Goal: Task Accomplishment & Management: Manage account settings

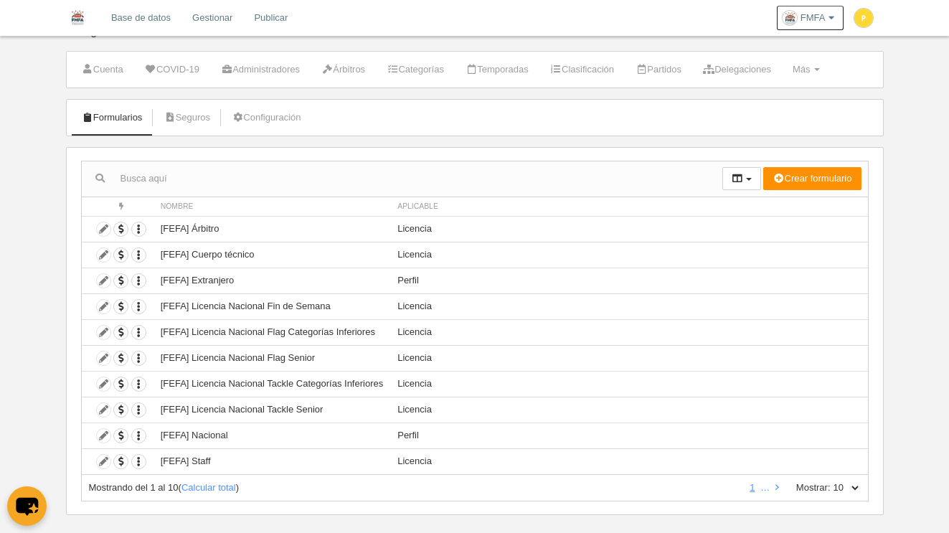
scroll to position [39, 0]
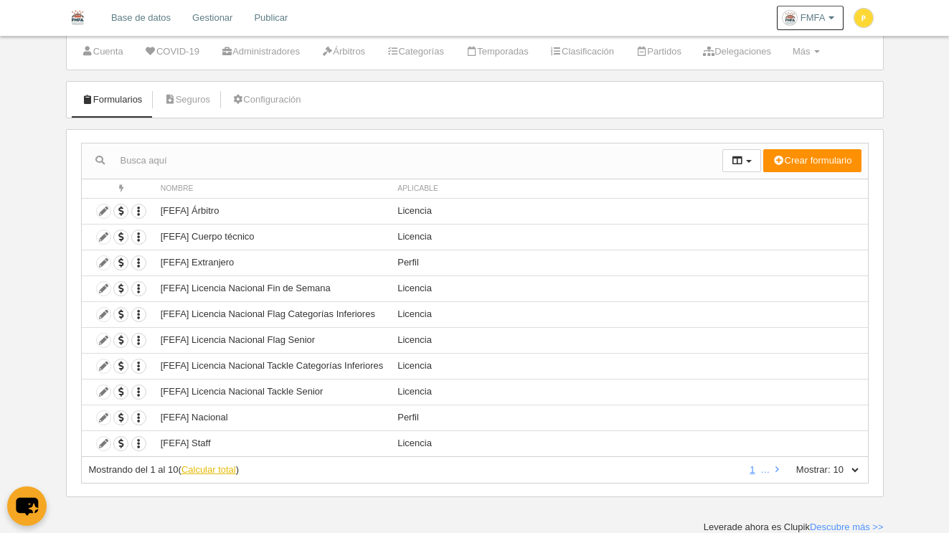
click at [219, 470] on link "Calcular total" at bounding box center [208, 469] width 54 height 11
click at [854, 471] on select "10 25 50 100 500" at bounding box center [845, 469] width 30 height 13
select select "100"
click at [830, 463] on select "10 25 50 100 500" at bounding box center [845, 469] width 30 height 13
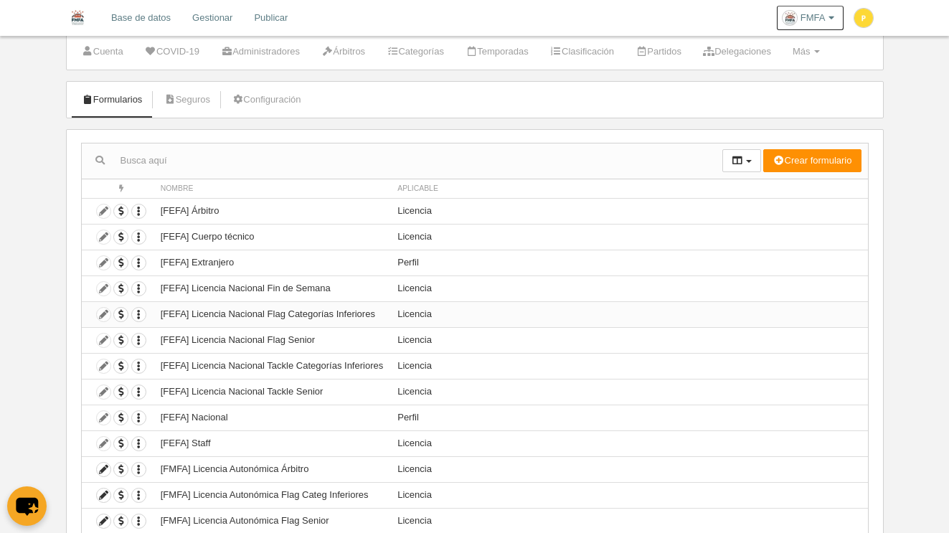
scroll to position [323, 0]
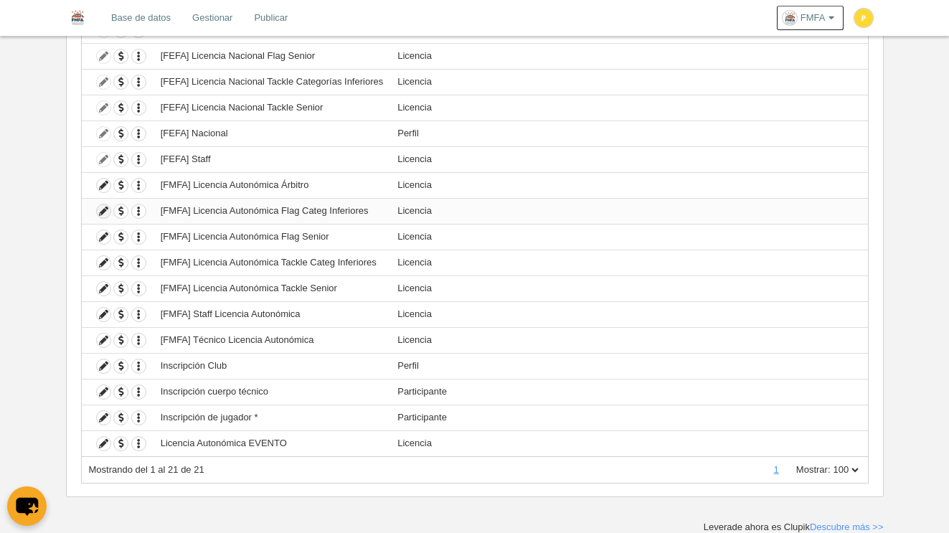
click at [102, 211] on icon at bounding box center [104, 211] width 14 height 14
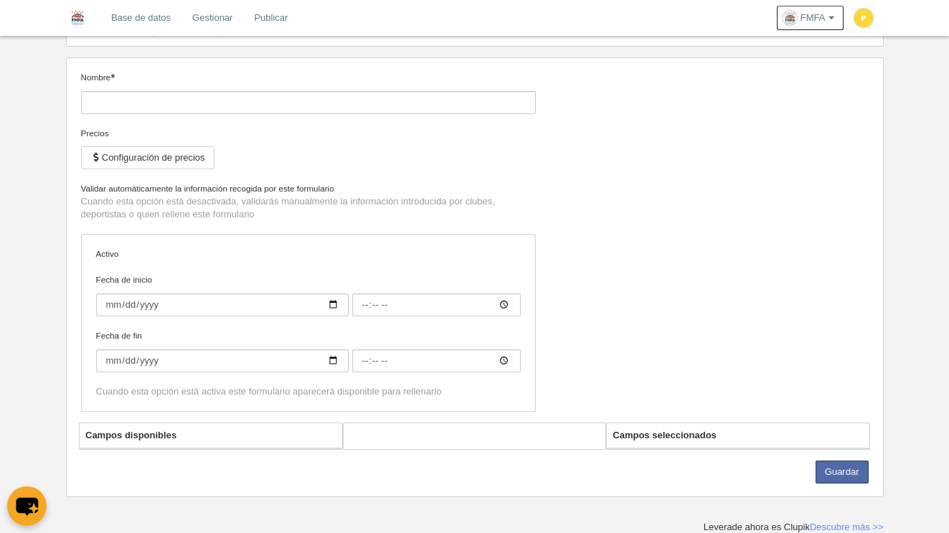
type input "[FMFA] Licencia Autonómica Flag Categ Inferiores"
checkbox input "true"
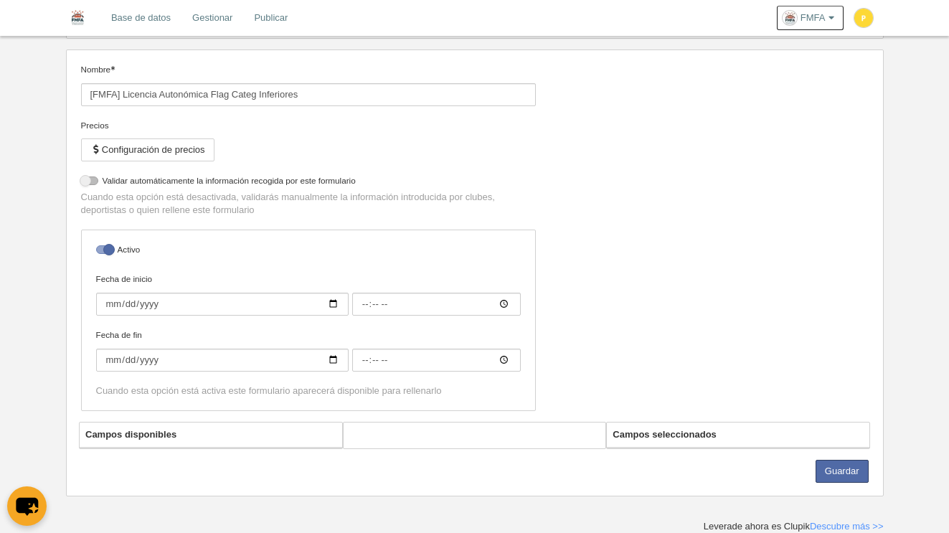
select select "selected"
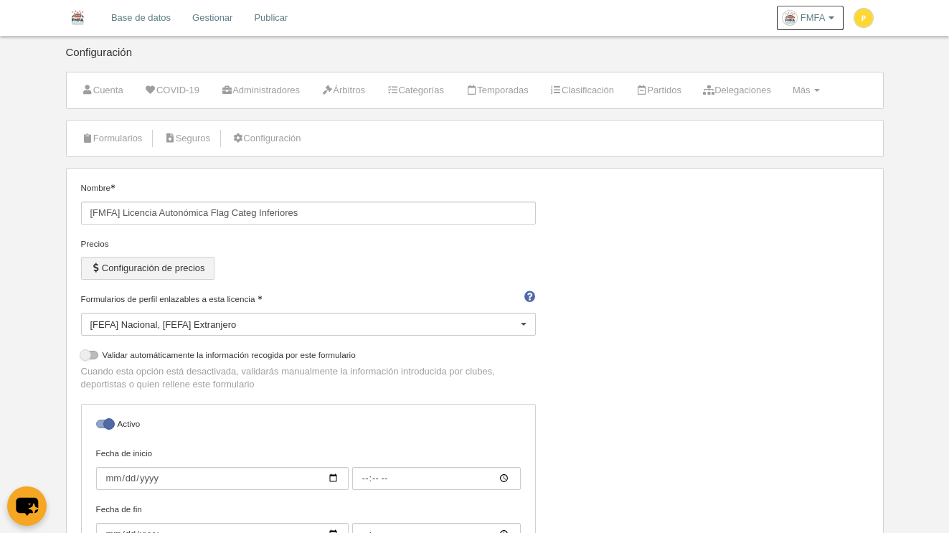
click at [154, 268] on button "Configuración de precios" at bounding box center [147, 268] width 133 height 23
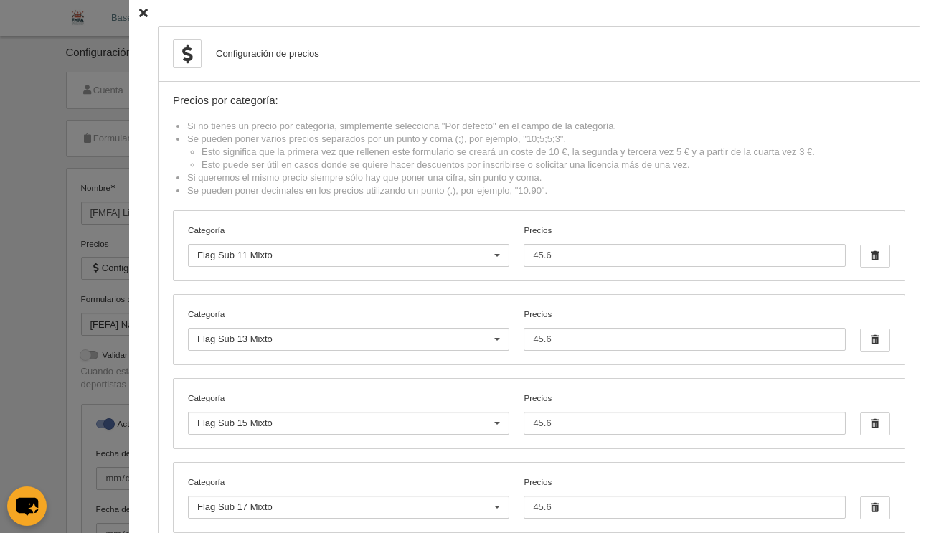
click at [139, 14] on icon at bounding box center [143, 13] width 9 height 9
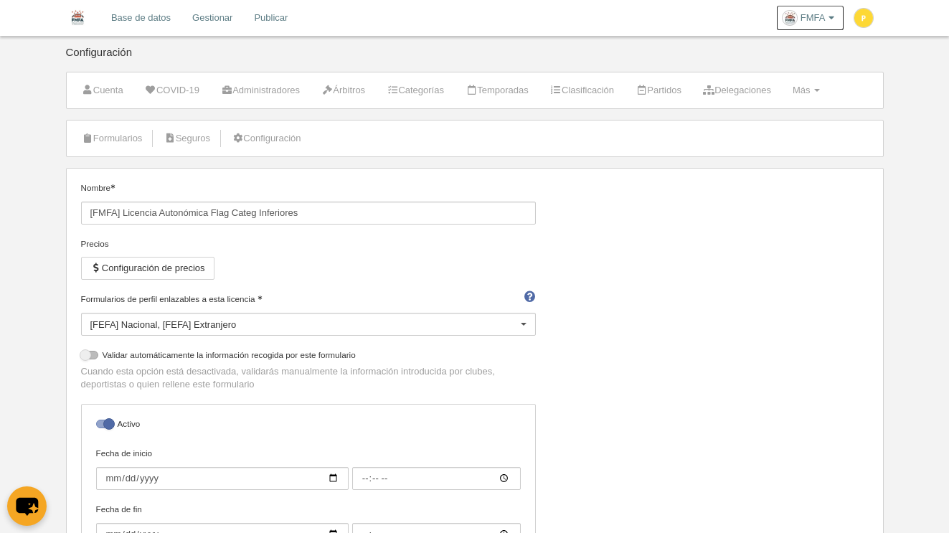
click at [223, 19] on link "Gestionar" at bounding box center [212, 18] width 62 height 36
